Goal: Task Accomplishment & Management: Manage account settings

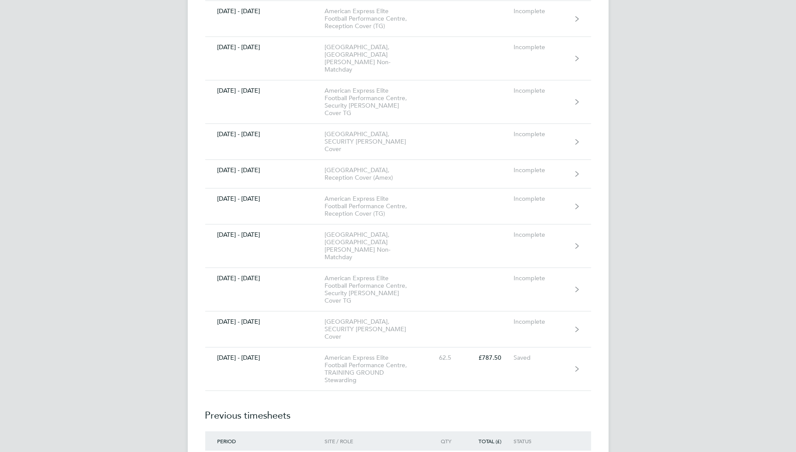
scroll to position [9303, 0]
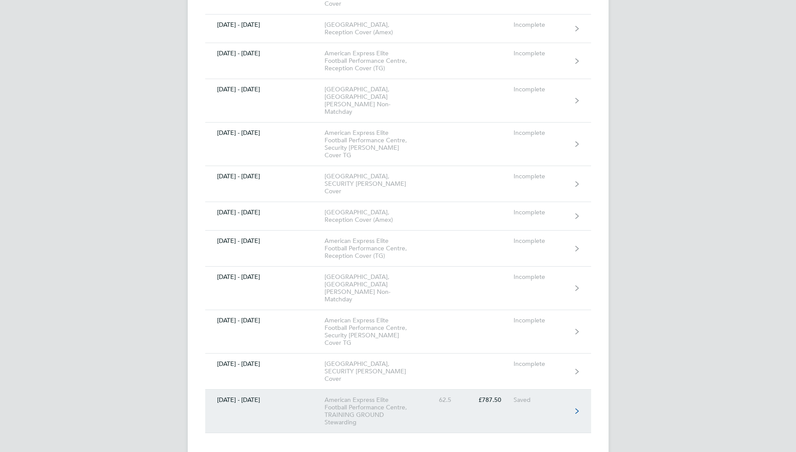
click at [408, 396] on div "American Express Elite Football Performance Centre, TRAINING GROUND Stewarding" at bounding box center [375, 411] width 100 height 30
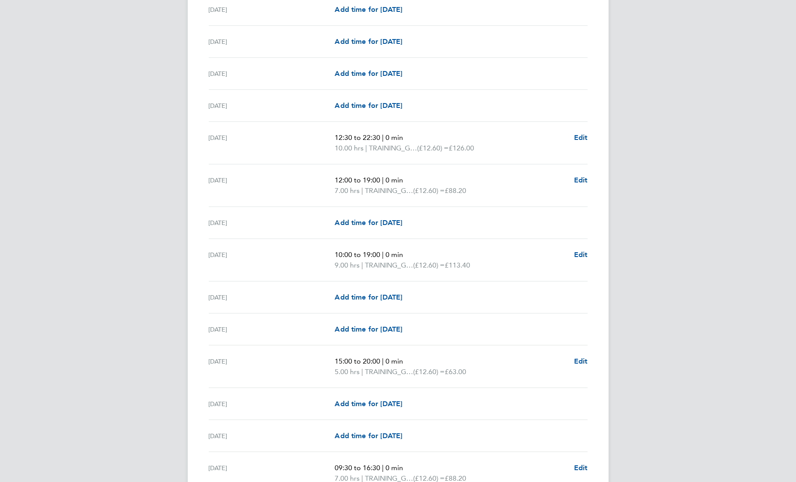
scroll to position [834, 0]
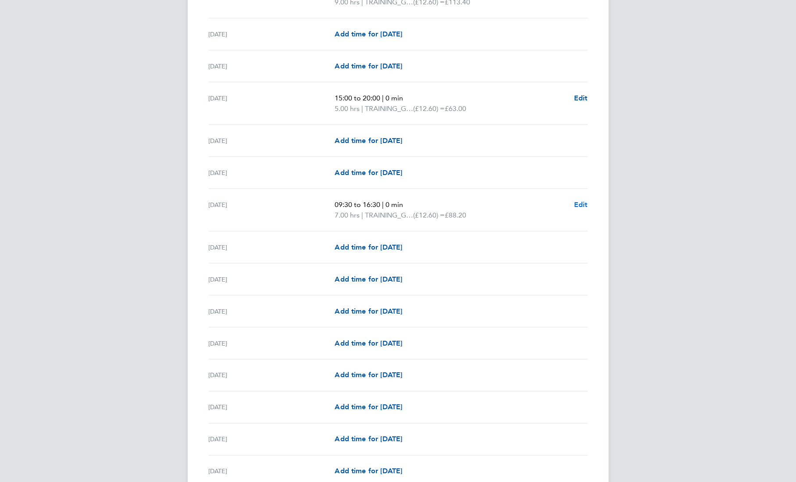
click at [581, 202] on span "Edit" at bounding box center [581, 205] width 14 height 8
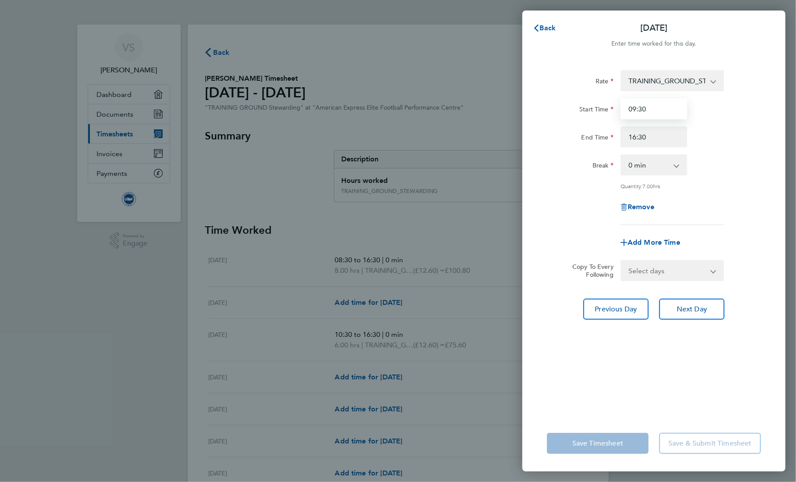
click at [655, 115] on input "09:30" at bounding box center [654, 108] width 67 height 21
type input "09:00"
click at [670, 353] on div "Rate TRAINING_GROUND_STEWARDING - 12.60 Start Time 09:00 End Time 16:30 Break 0…" at bounding box center [654, 238] width 263 height 356
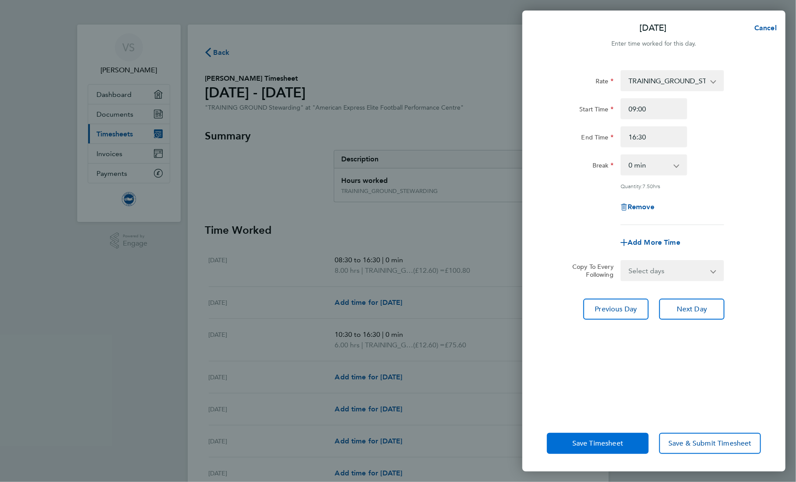
click at [610, 441] on span "Save Timesheet" at bounding box center [598, 443] width 51 height 9
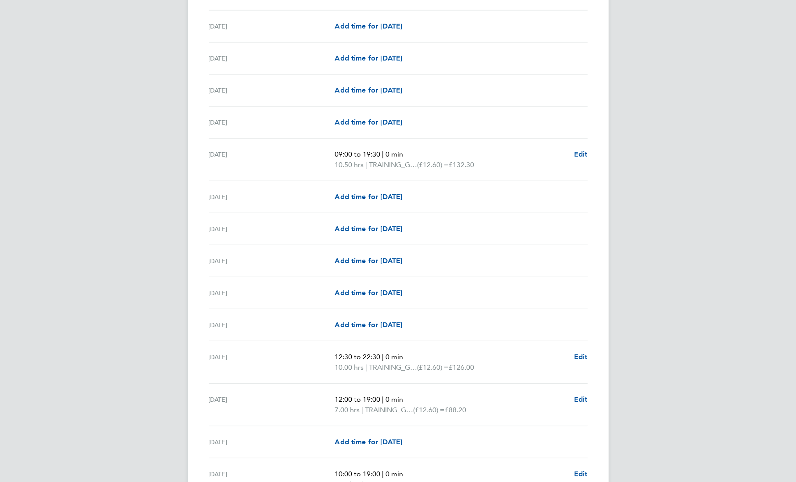
scroll to position [44, 0]
